Goal: Navigation & Orientation: Understand site structure

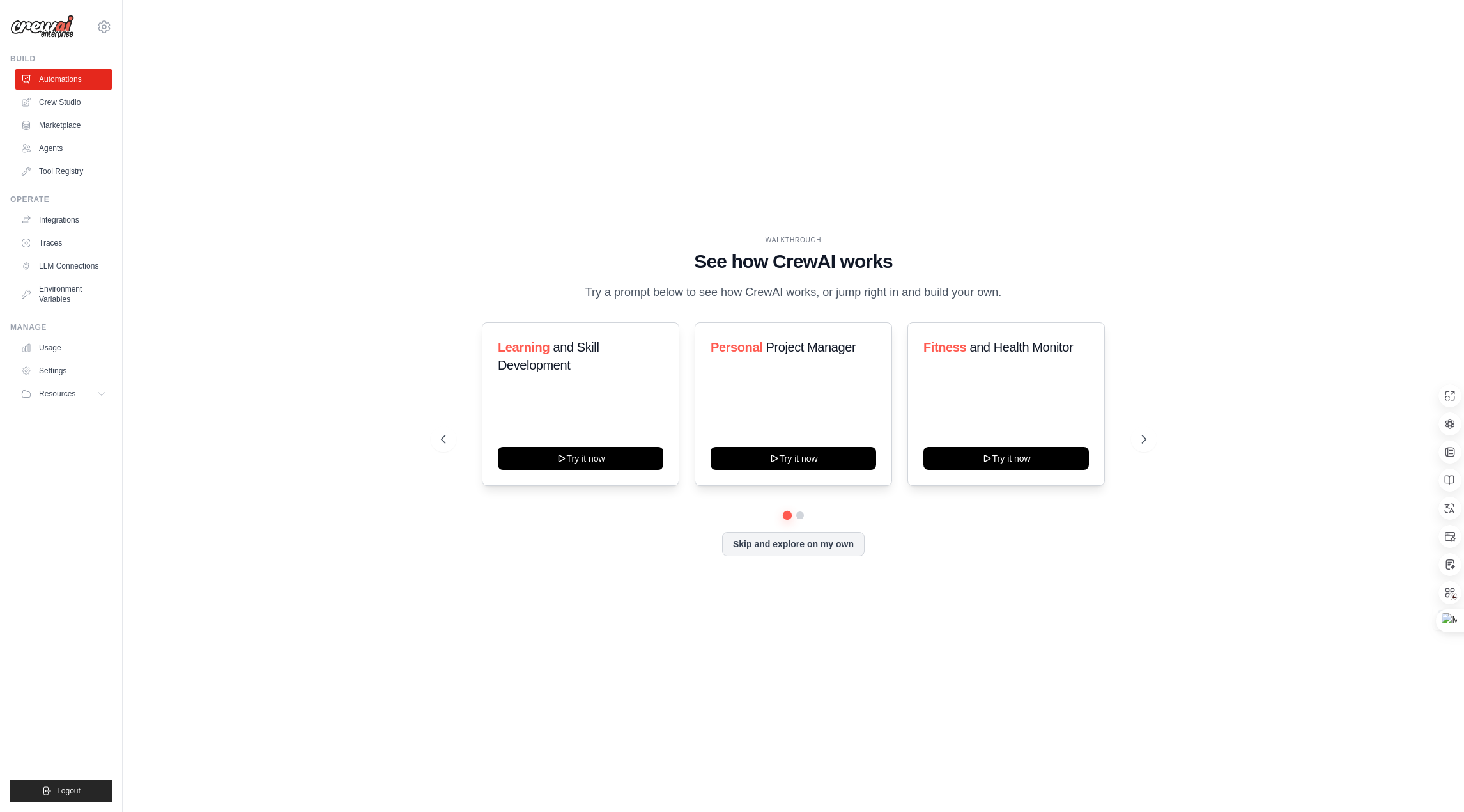
click at [718, 181] on div "WALKTHROUGH See how CrewAI works Try a prompt below to see how CrewAI works, or…" at bounding box center [793, 406] width 1300 height 786
click at [626, 426] on div "Learning and Skill Development Try it now" at bounding box center [580, 404] width 197 height 164
click at [102, 32] on icon at bounding box center [103, 26] width 11 height 11
click at [81, 88] on link "Settings" at bounding box center [104, 86] width 113 height 23
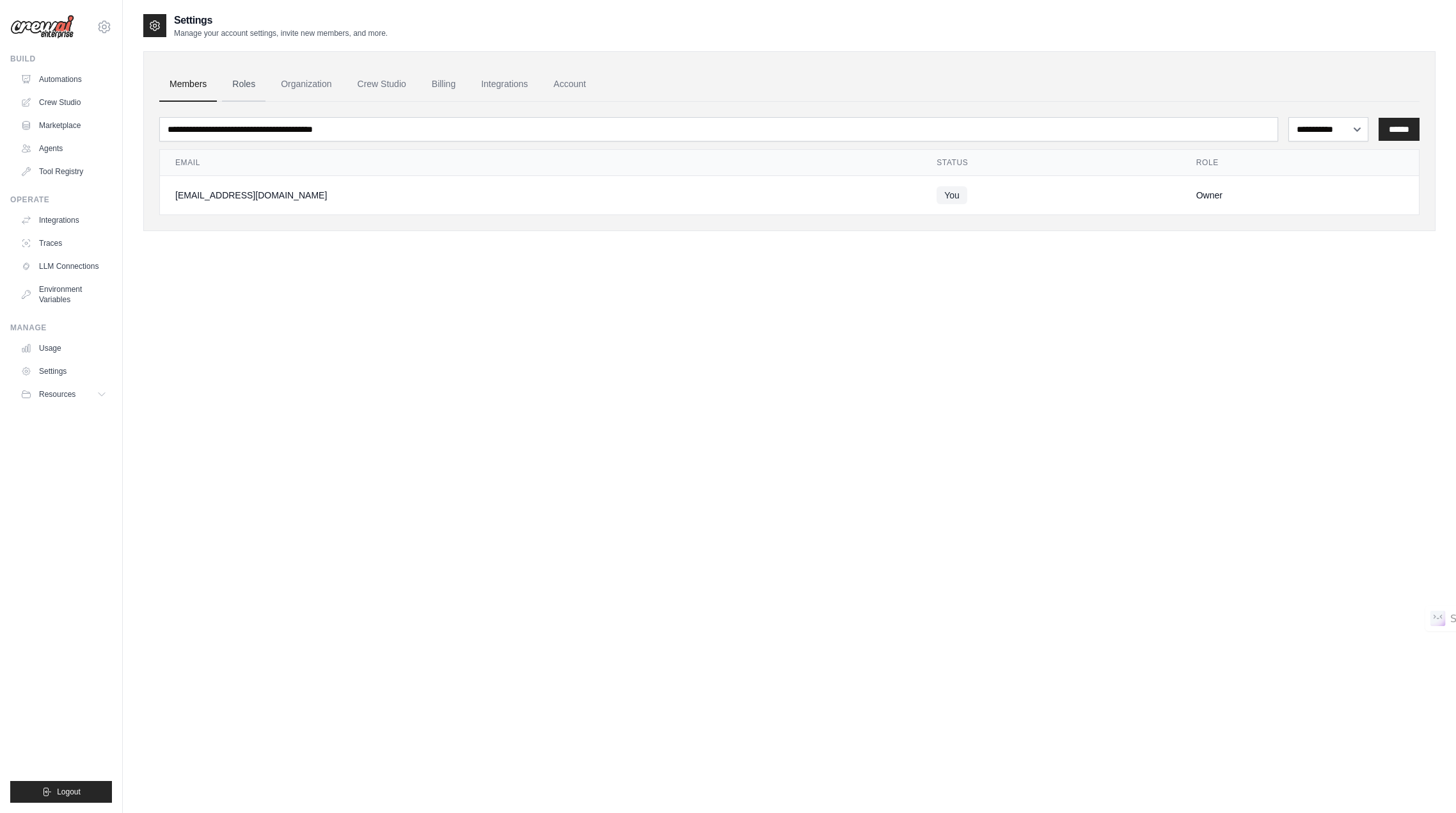
click at [252, 88] on link "Roles" at bounding box center [244, 84] width 43 height 34
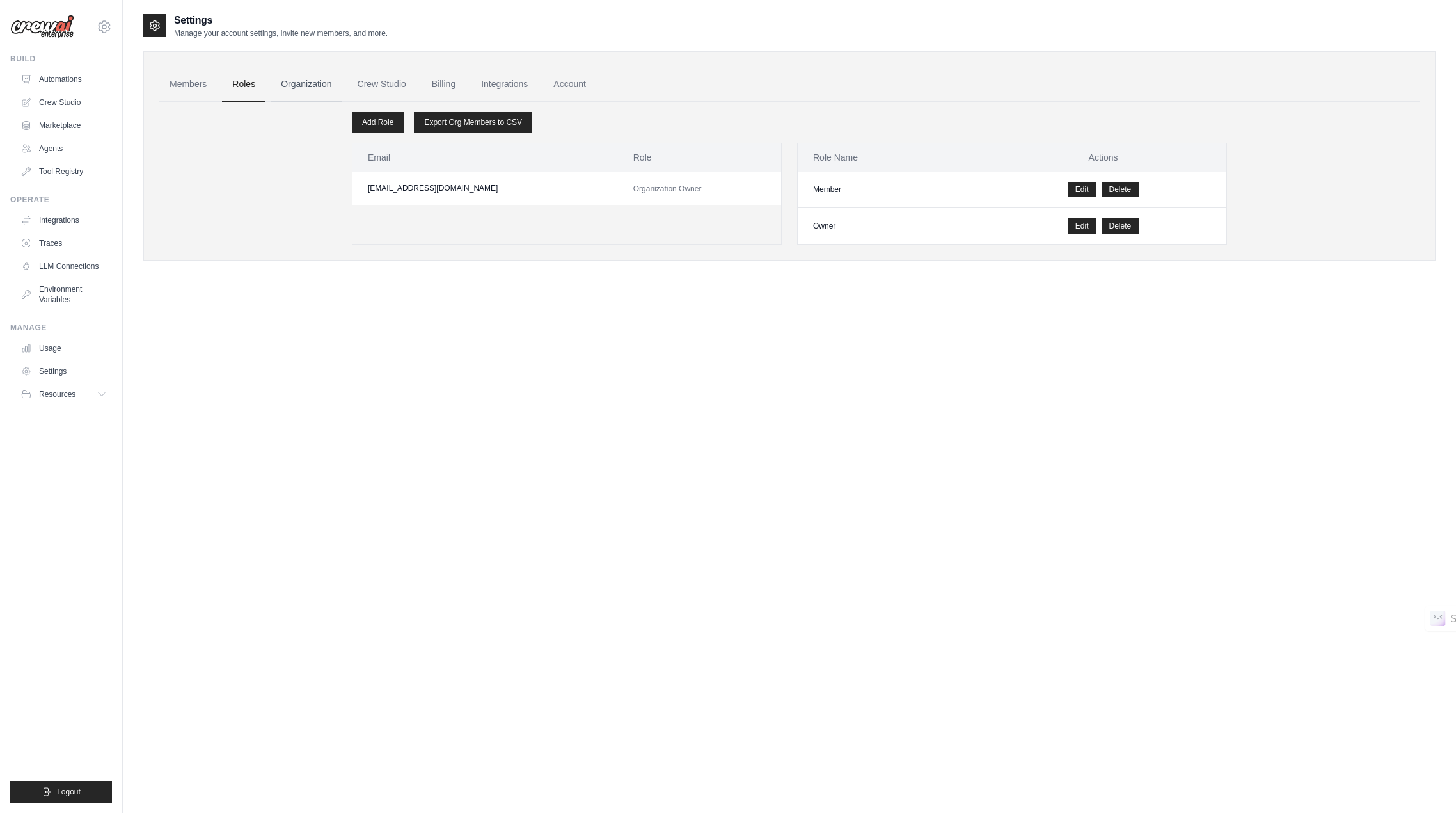
click at [314, 90] on link "Organization" at bounding box center [306, 84] width 71 height 34
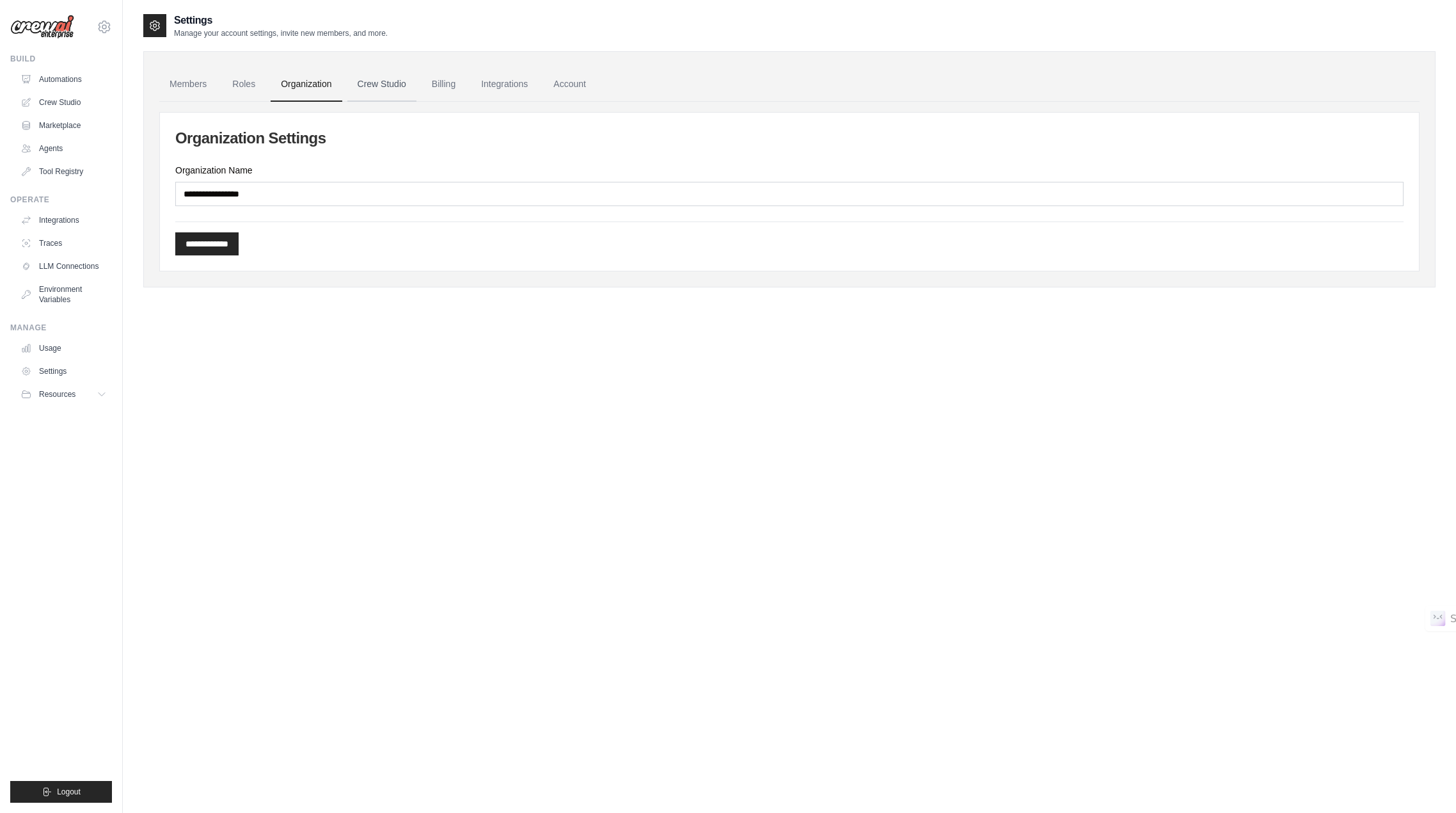
click at [386, 85] on link "Crew Studio" at bounding box center [382, 84] width 69 height 34
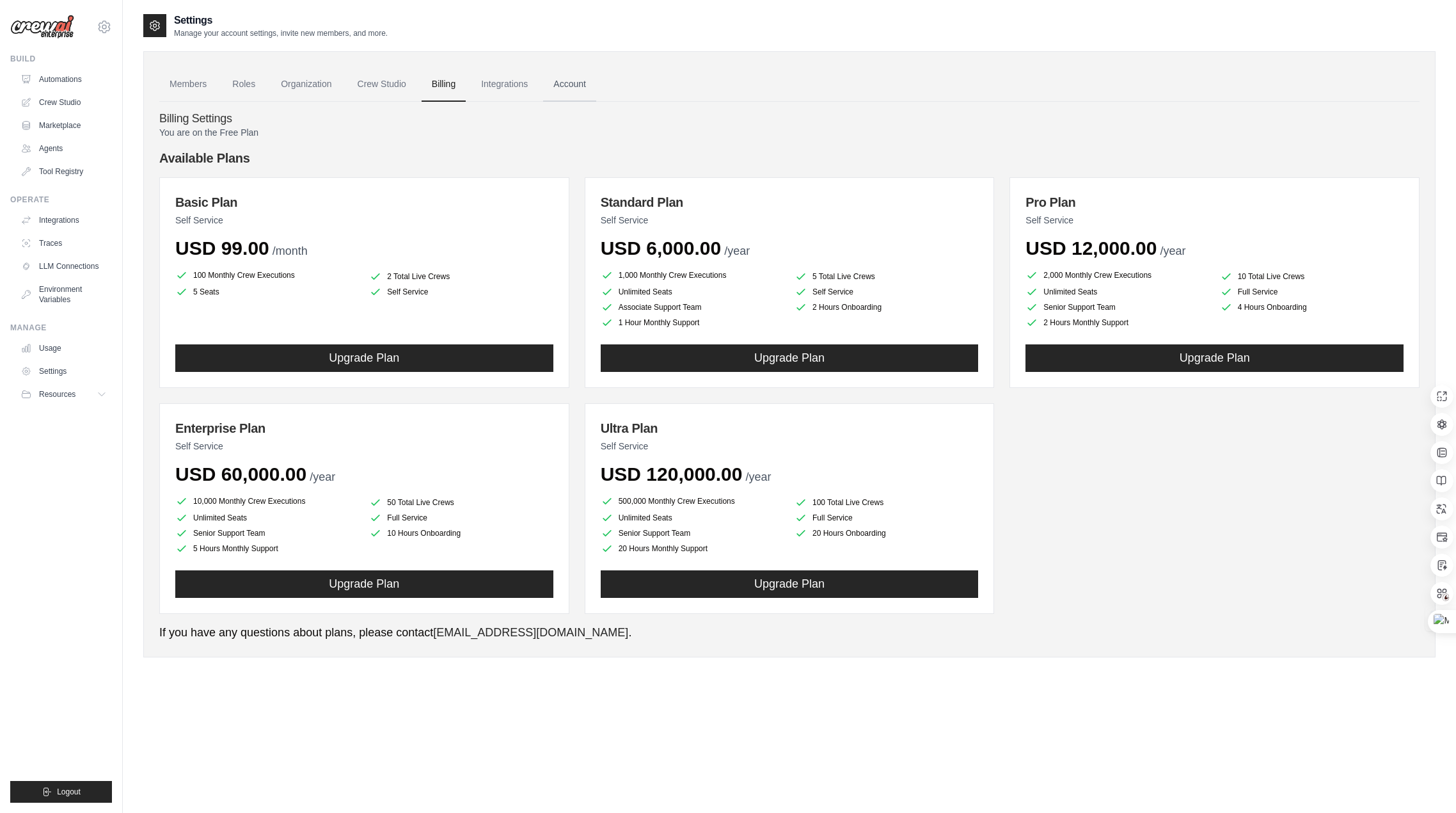
click at [578, 81] on link "Account" at bounding box center [570, 84] width 53 height 34
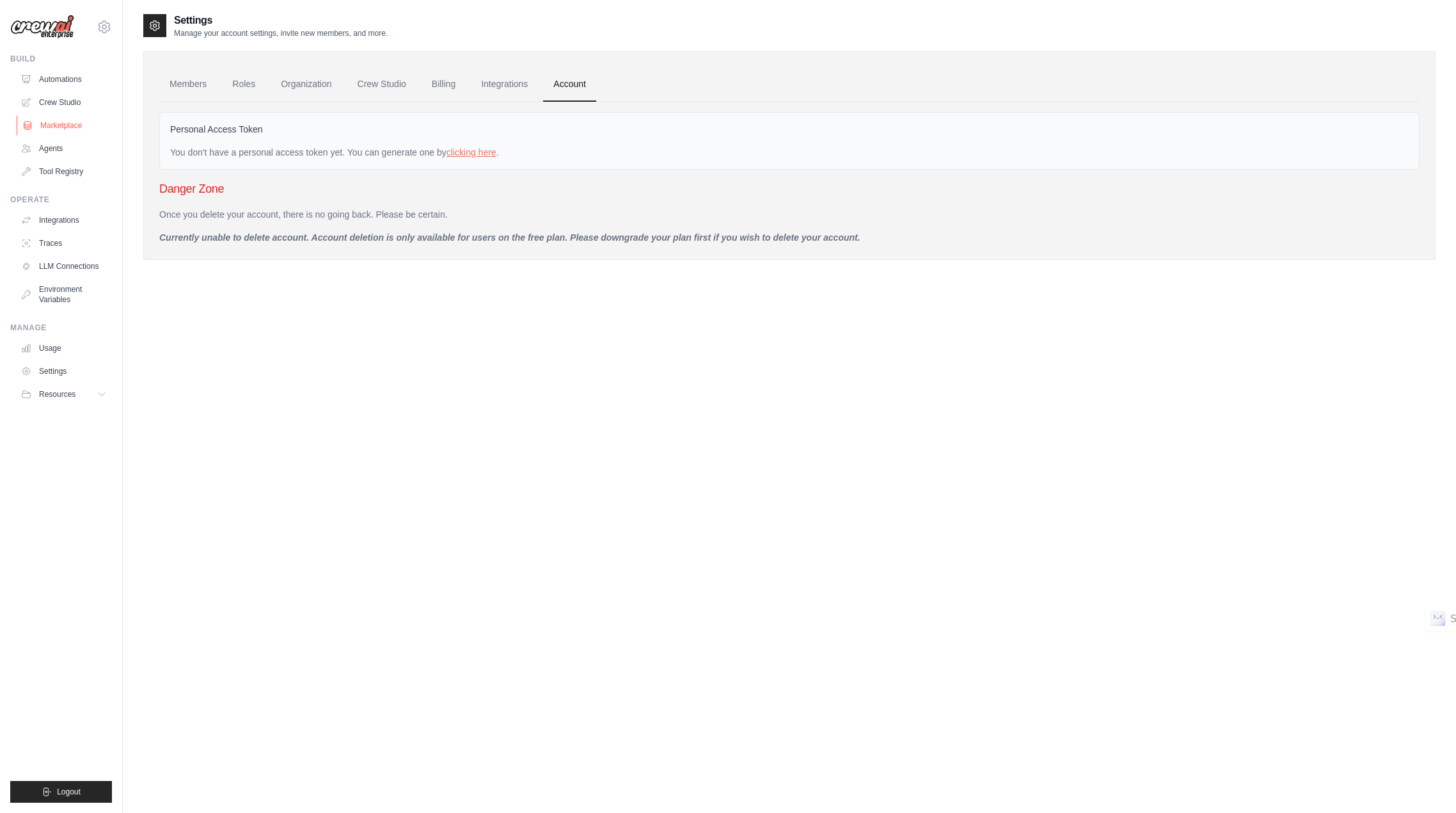
click at [60, 127] on link "Marketplace" at bounding box center [65, 126] width 97 height 21
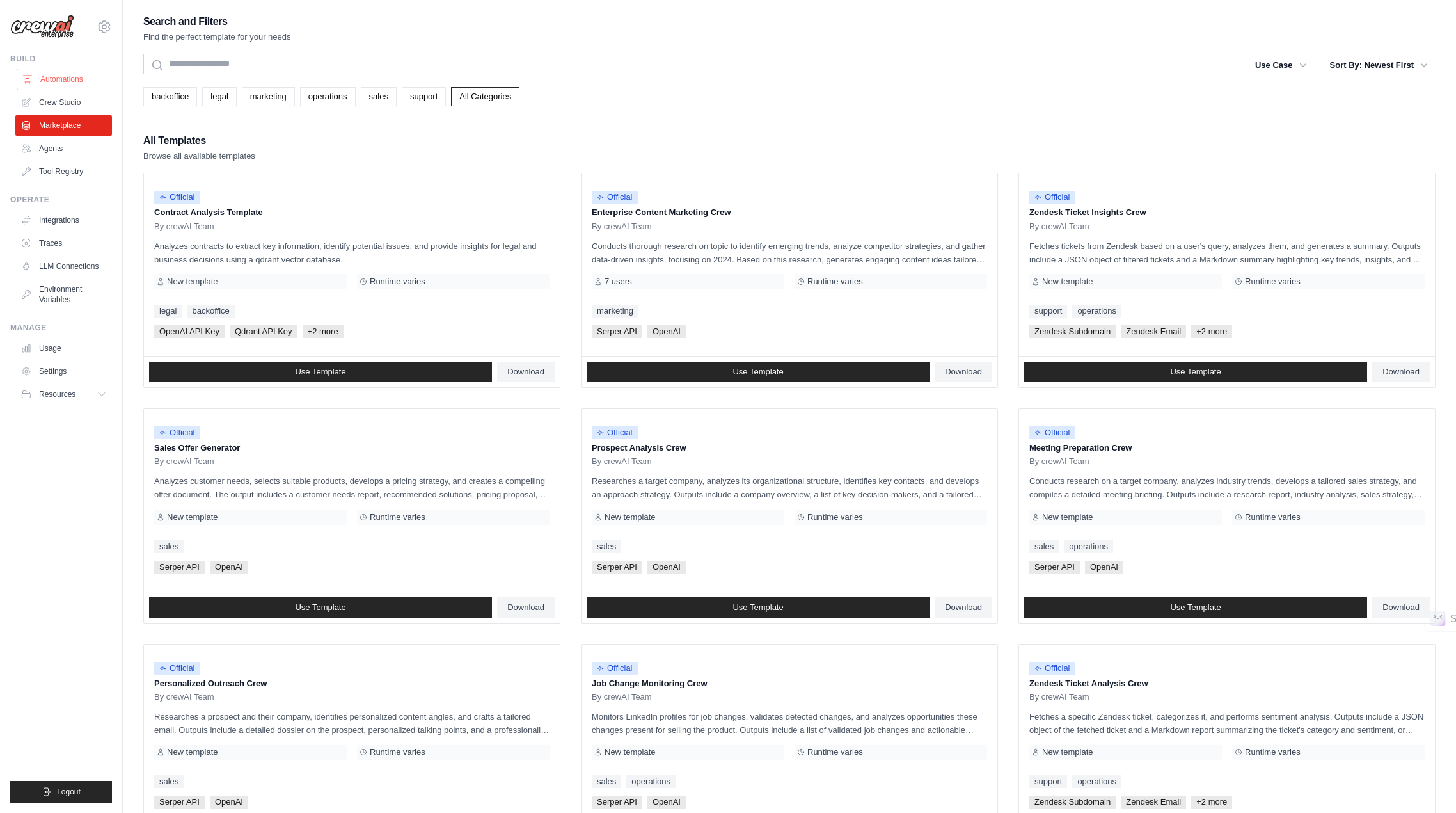
click at [55, 78] on link "Automations" at bounding box center [65, 79] width 97 height 21
